Goal: Contribute content

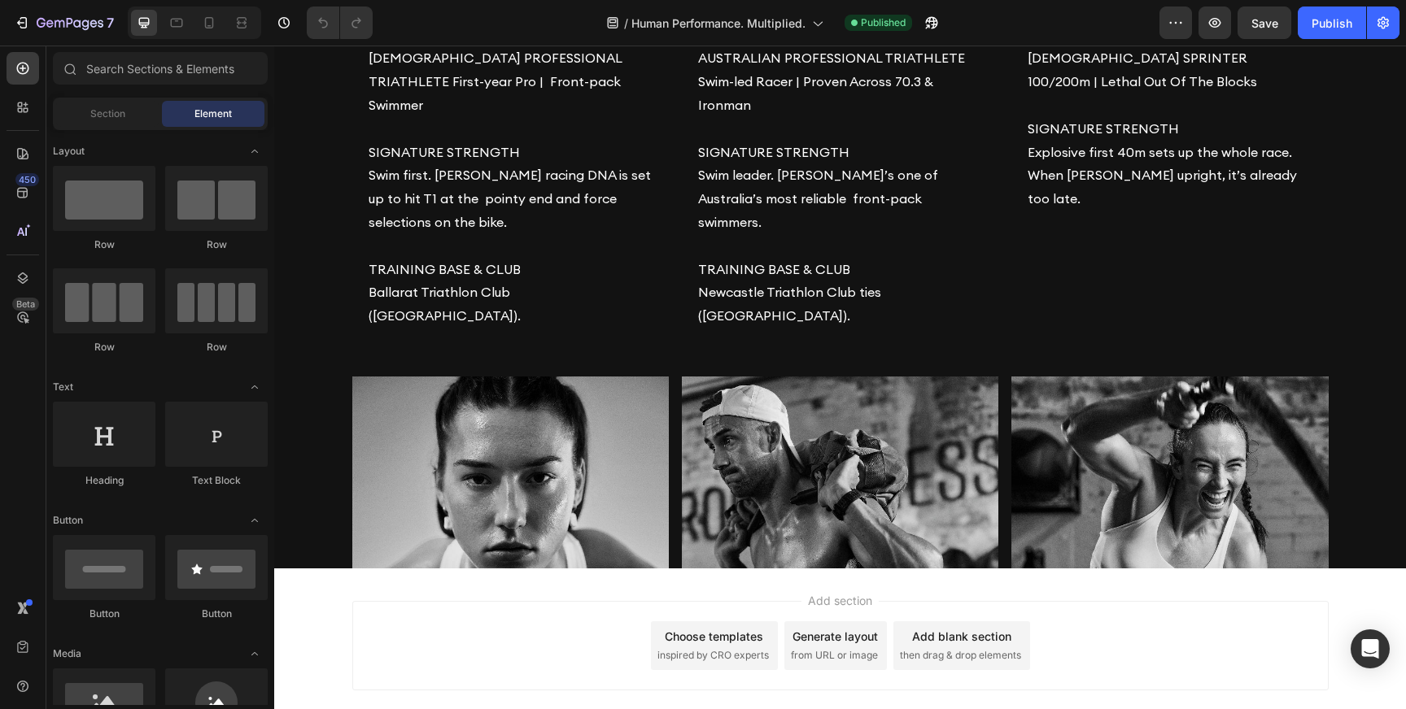
scroll to position [1686, 0]
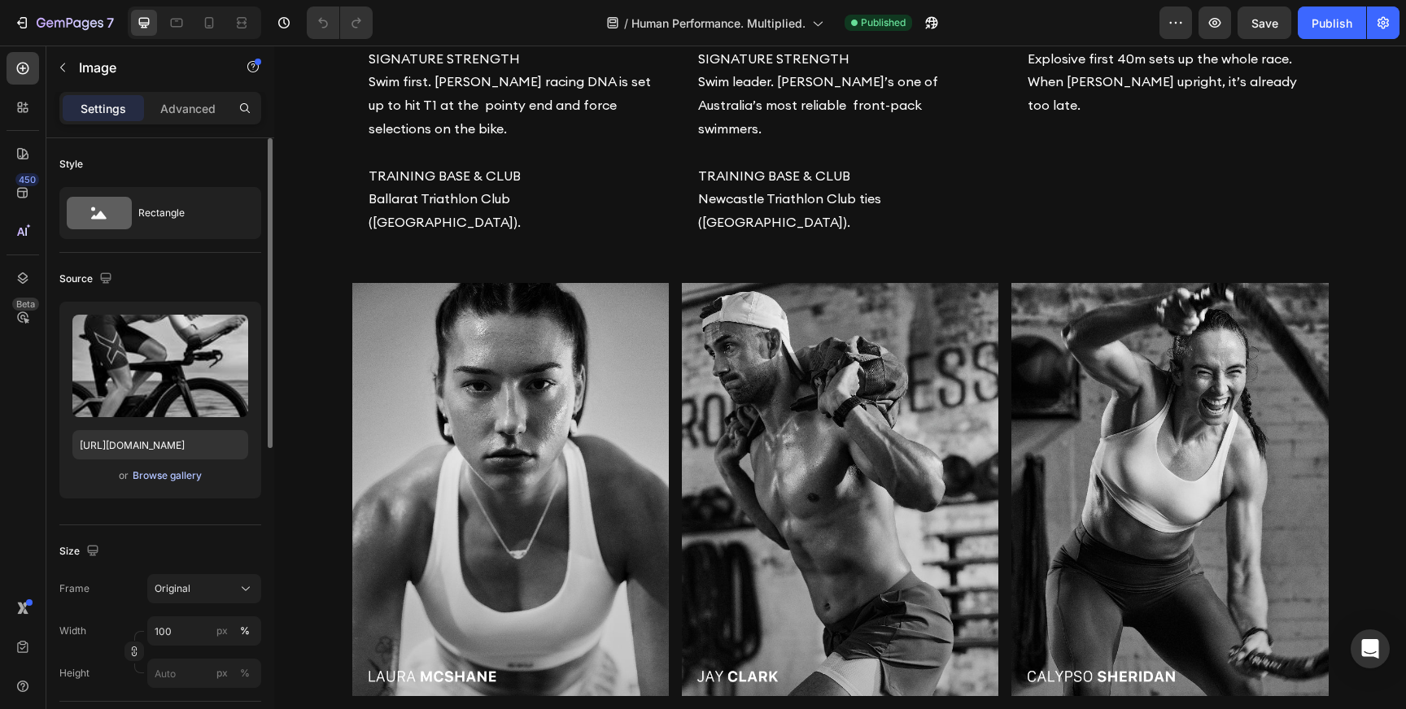
click at [154, 474] on div "Browse gallery" at bounding box center [167, 476] width 69 height 15
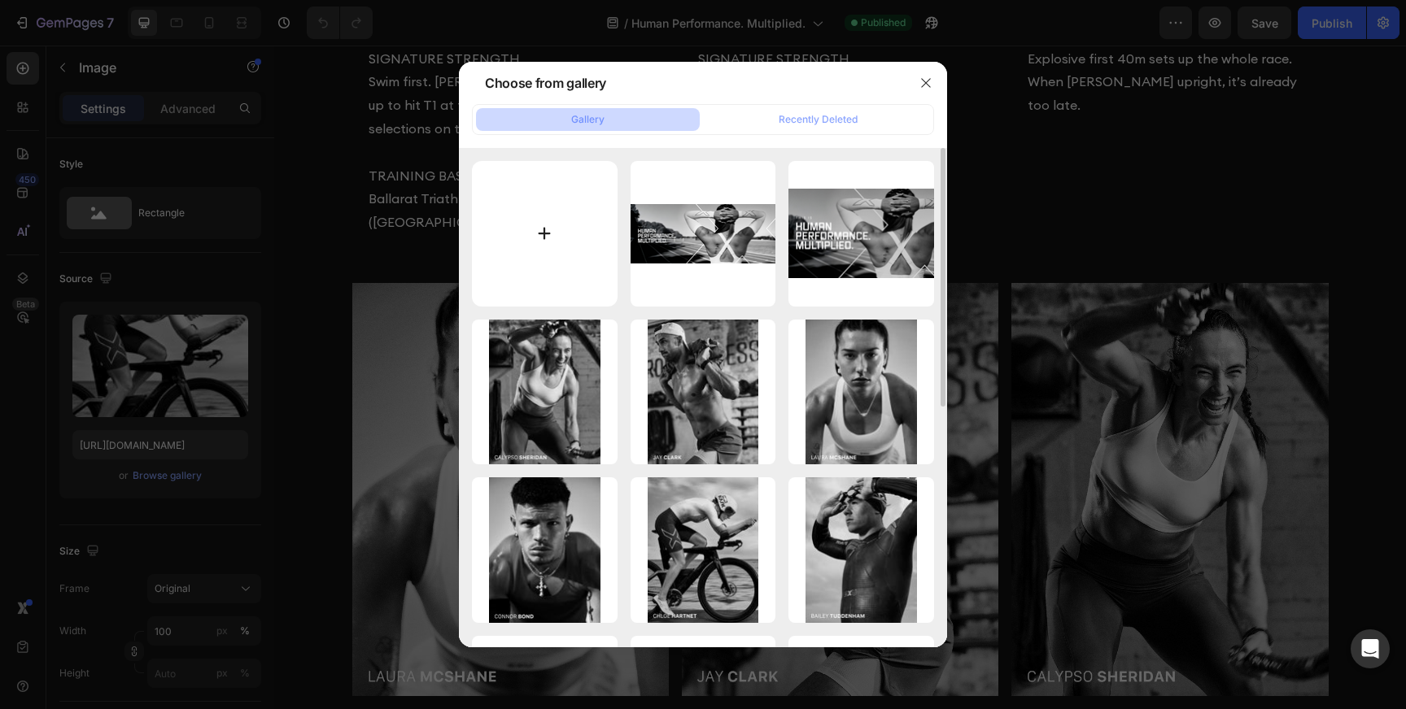
click at [545, 229] on input "file" at bounding box center [545, 234] width 146 height 146
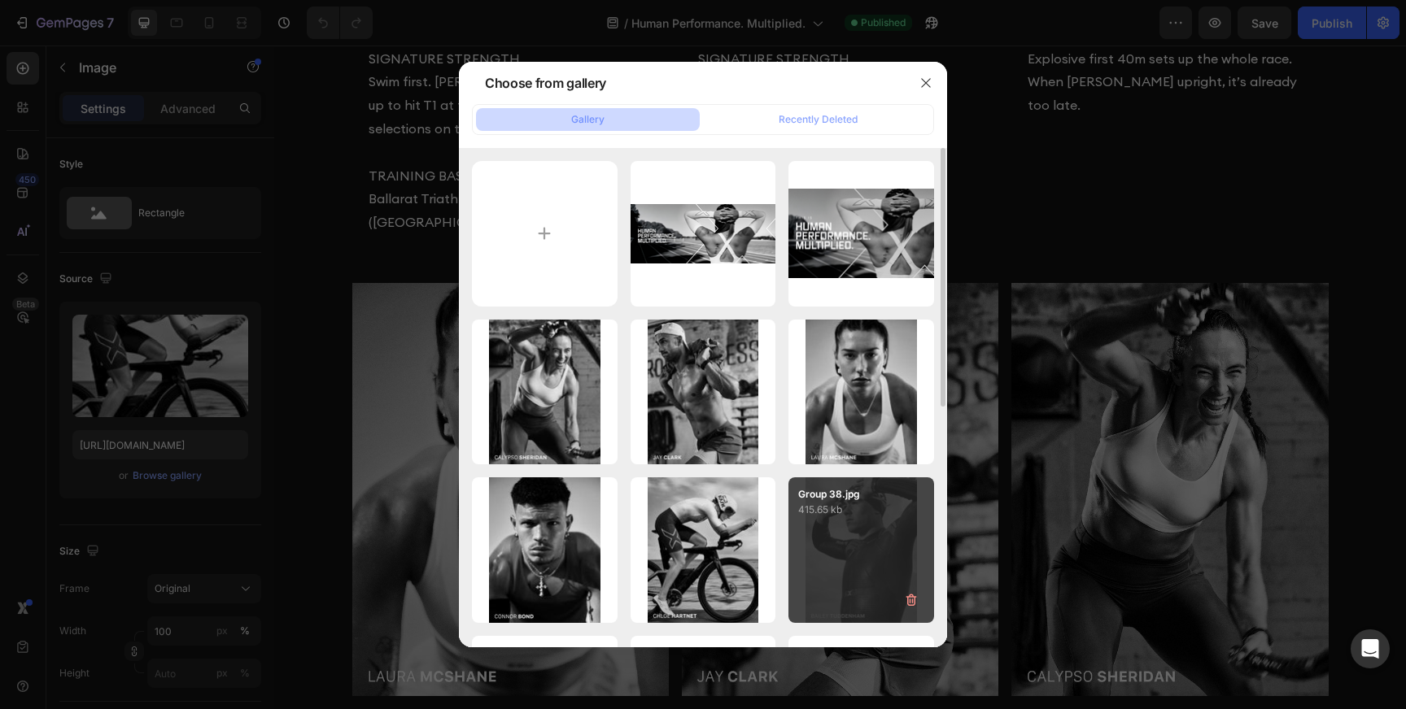
type input "C:\fakepath\Group 23.jpg"
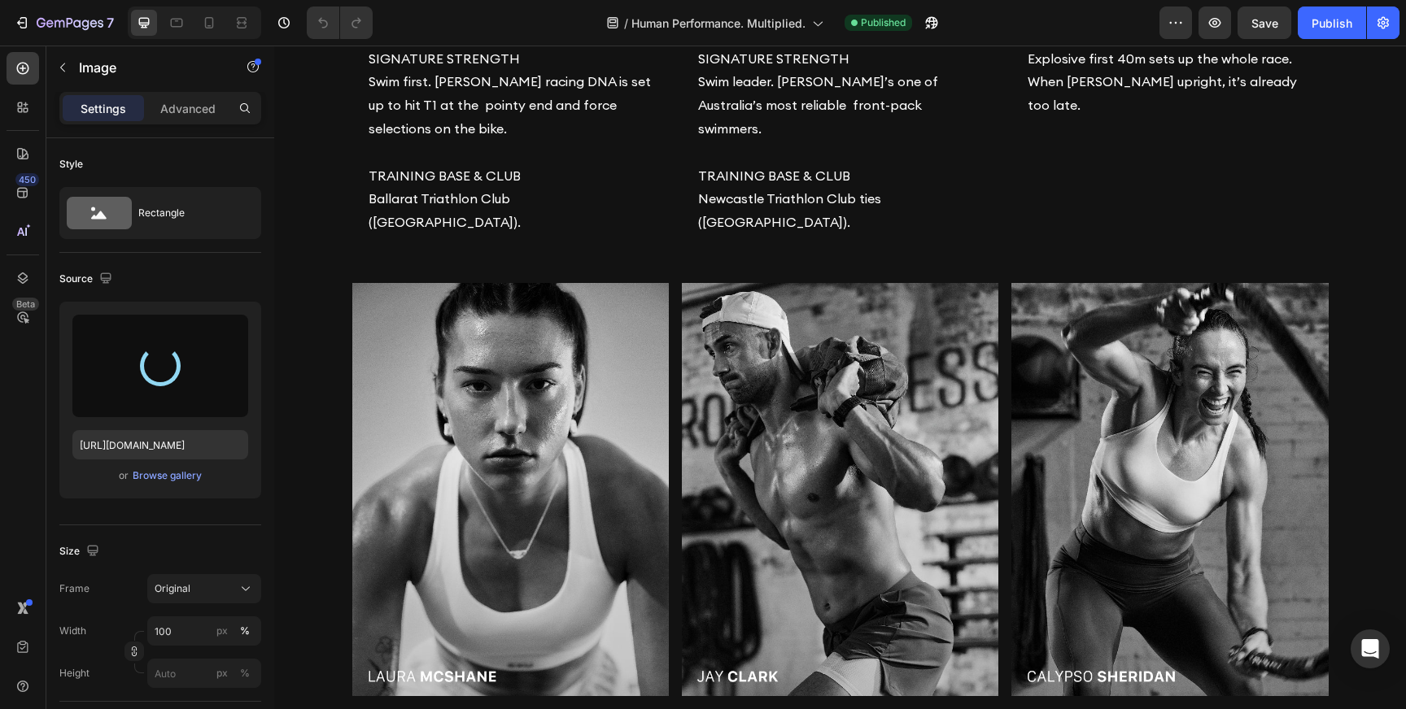
type input "[URL][DOMAIN_NAME]"
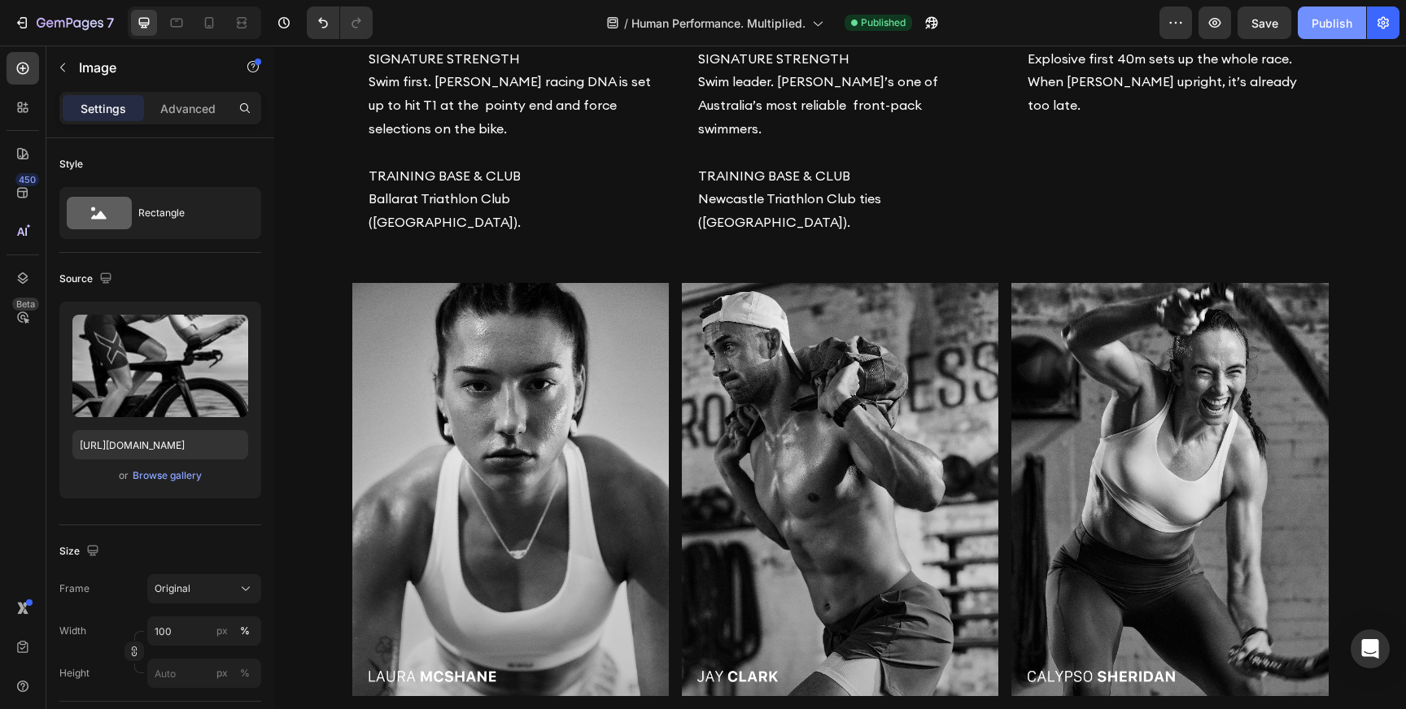
click at [1343, 21] on div "Publish" at bounding box center [1331, 23] width 41 height 17
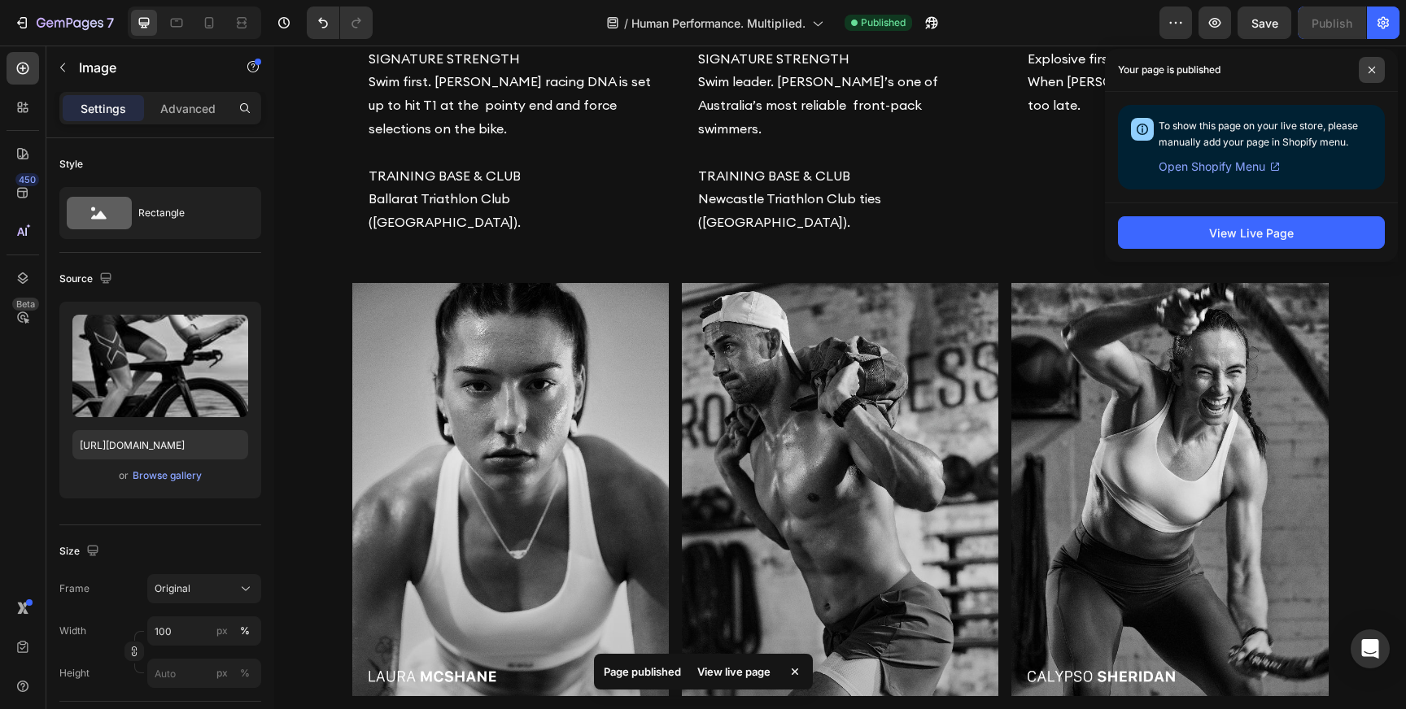
click at [1375, 68] on icon at bounding box center [1371, 70] width 8 height 8
